Goal: Task Accomplishment & Management: Manage account settings

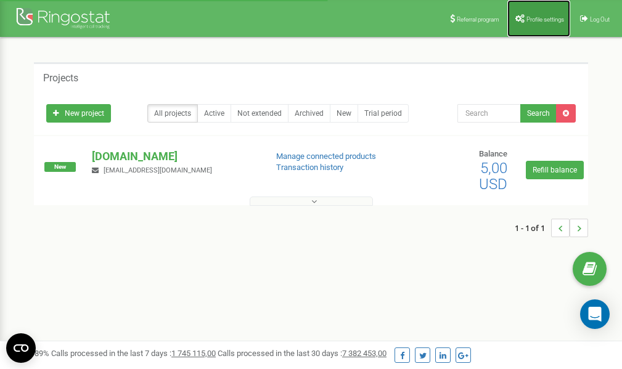
click at [547, 19] on span "Profile settings" at bounding box center [545, 19] width 38 height 7
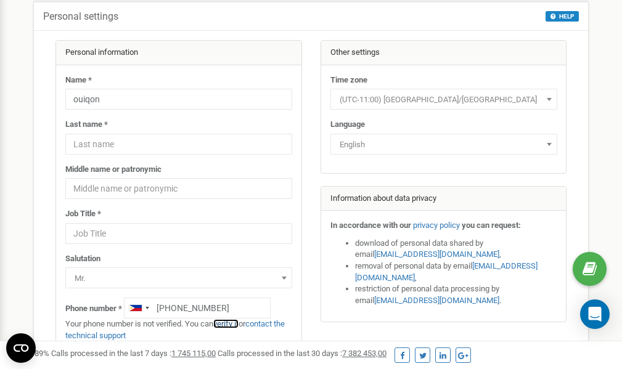
click at [230, 324] on link "verify it" at bounding box center [225, 323] width 25 height 9
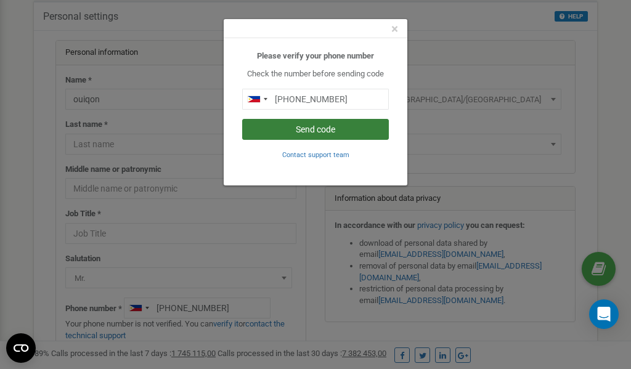
click at [303, 129] on button "Send code" at bounding box center [315, 129] width 147 height 21
